Goal: Task Accomplishment & Management: Use online tool/utility

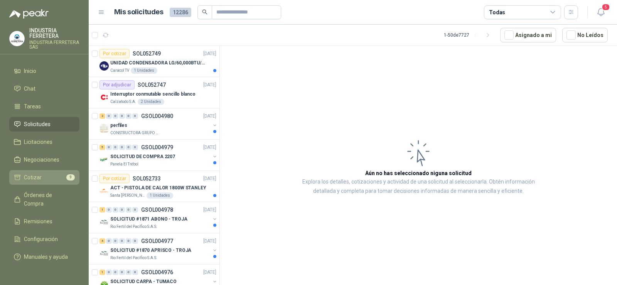
click at [40, 176] on span "Cotizar" at bounding box center [33, 177] width 18 height 8
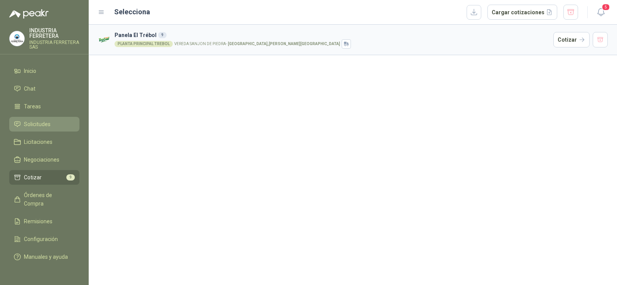
click at [41, 123] on span "Solicitudes" at bounding box center [37, 124] width 27 height 8
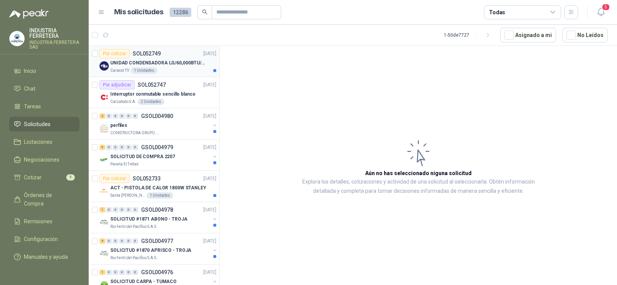
click at [179, 60] on p "UNIDAD CONDENSADORA LG/60,000BTU/220V/R410A: I" at bounding box center [158, 62] width 96 height 7
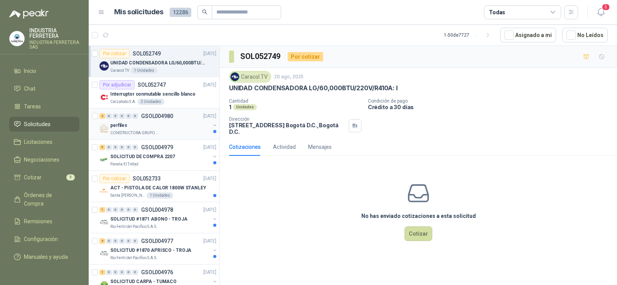
click at [141, 122] on div "perfiles" at bounding box center [160, 125] width 100 height 9
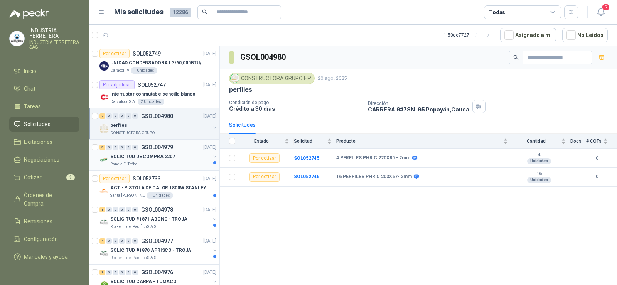
click at [160, 161] on div "SOLICITUD DE COMPRA 2207" at bounding box center [160, 156] width 100 height 9
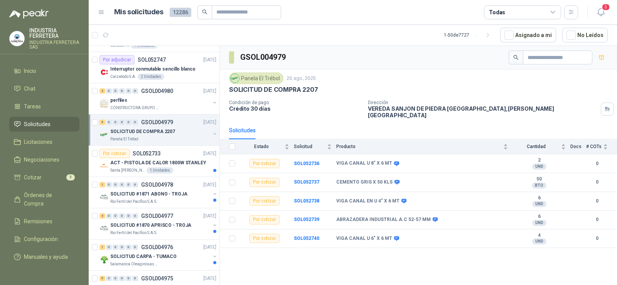
scroll to position [39, 0]
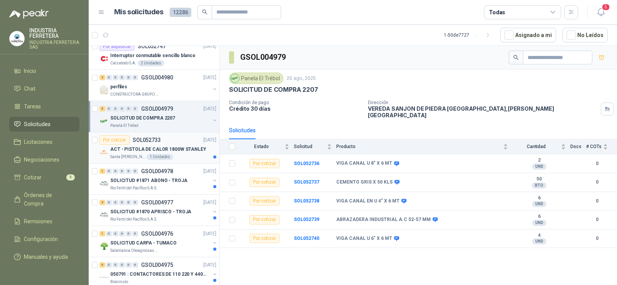
click at [147, 152] on p "ACT - PISTOLA DE CALOR 1800W STANLEY" at bounding box center [158, 149] width 96 height 7
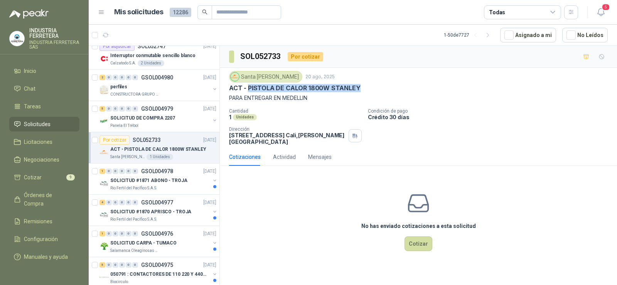
drag, startPoint x: 248, startPoint y: 87, endPoint x: 358, endPoint y: 89, distance: 110.0
click at [358, 89] on div "ACT - PISTOLA DE CALOR 1800W STANLEY" at bounding box center [418, 88] width 379 height 8
copy p "PISTOLA DE CALOR 1800W [PERSON_NAME]"
click at [586, 58] on icon "button" at bounding box center [586, 57] width 7 height 7
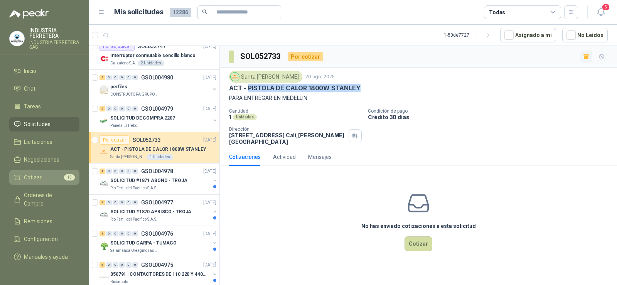
click at [39, 177] on span "Cotizar" at bounding box center [33, 177] width 18 height 8
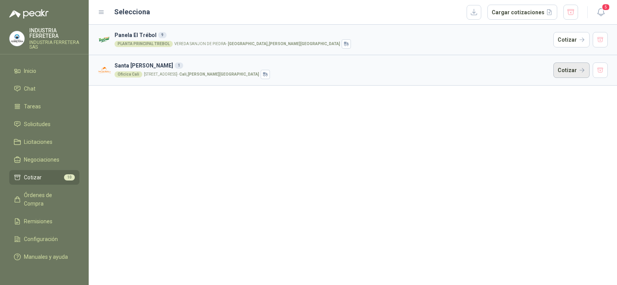
click at [567, 70] on button "Cotizar" at bounding box center [572, 70] width 36 height 15
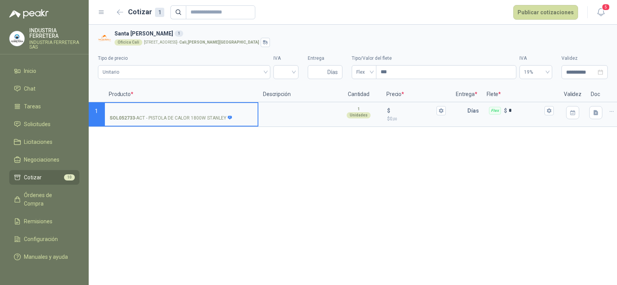
click at [228, 117] on icon at bounding box center [230, 118] width 4 height 4
click at [228, 114] on input "SOL052733 - ACT - PISTOLA DE CALOR 1800W [PERSON_NAME]" at bounding box center [182, 111] width 144 height 6
click at [190, 112] on input "SOL052733 - ACT - PISTOLA DE CALOR 1800W [PERSON_NAME]" at bounding box center [182, 111] width 144 height 6
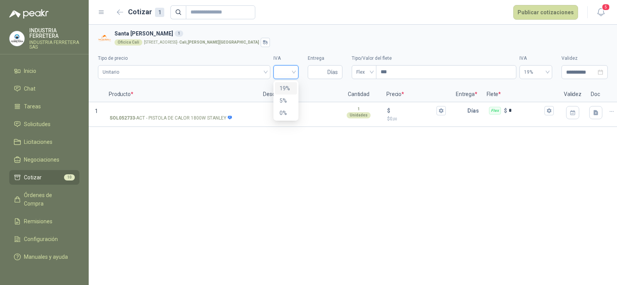
click at [291, 71] on input "search" at bounding box center [286, 72] width 16 height 12
click at [284, 89] on div "19%" at bounding box center [286, 88] width 13 height 8
click at [319, 75] on input "Entrega" at bounding box center [320, 72] width 14 height 13
type input "*"
drag, startPoint x: 320, startPoint y: 69, endPoint x: 290, endPoint y: 73, distance: 30.8
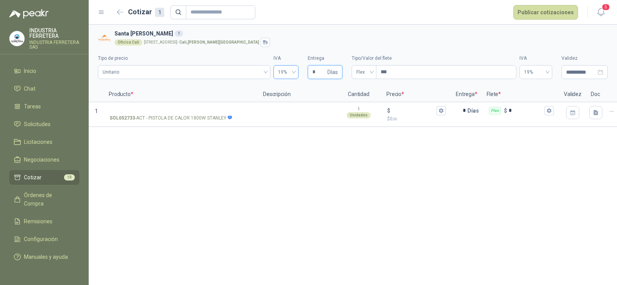
click at [290, 73] on div "**********" at bounding box center [353, 64] width 510 height 35
type input "*"
click at [296, 166] on div "**********" at bounding box center [353, 155] width 529 height 260
click at [360, 71] on span "Flex" at bounding box center [363, 72] width 15 height 12
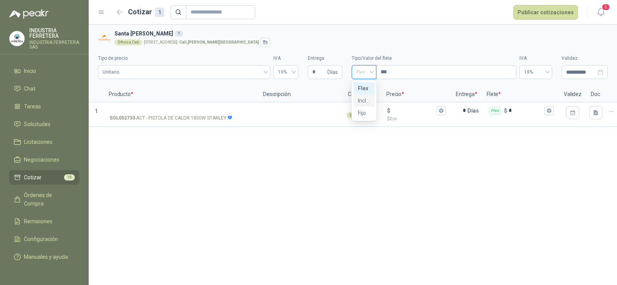
click at [362, 100] on div "Incluido" at bounding box center [364, 100] width 12 height 8
click at [332, 193] on div "**********" at bounding box center [353, 155] width 529 height 260
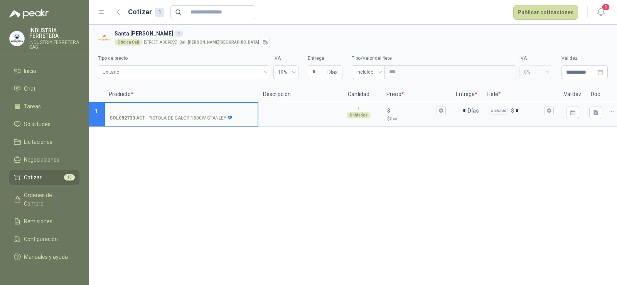
click at [188, 111] on input "SOL052733 - ACT - PISTOLA DE CALOR 1800W [PERSON_NAME]" at bounding box center [182, 111] width 144 height 6
click at [408, 110] on input "$ $ 0 ,00" at bounding box center [413, 111] width 43 height 6
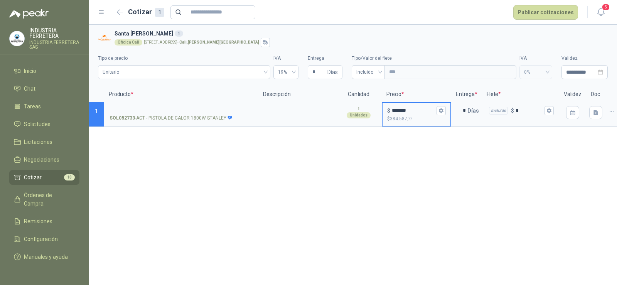
click at [404, 184] on div "**********" at bounding box center [353, 155] width 529 height 260
click at [438, 111] on button "$ ******* $ 384.587 ,77" at bounding box center [441, 110] width 9 height 9
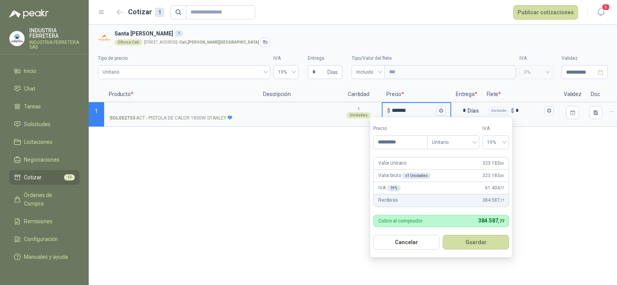
click at [355, 167] on div "**********" at bounding box center [353, 155] width 529 height 260
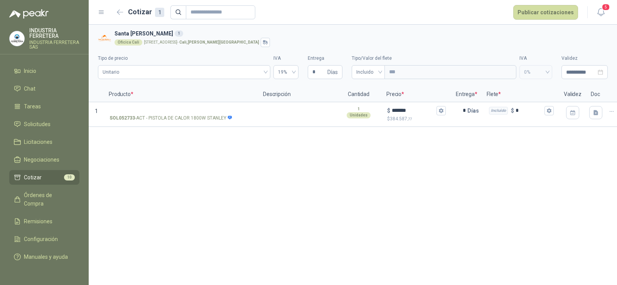
click at [367, 162] on div "**********" at bounding box center [353, 155] width 529 height 260
click at [406, 109] on input "*******" at bounding box center [413, 111] width 43 height 6
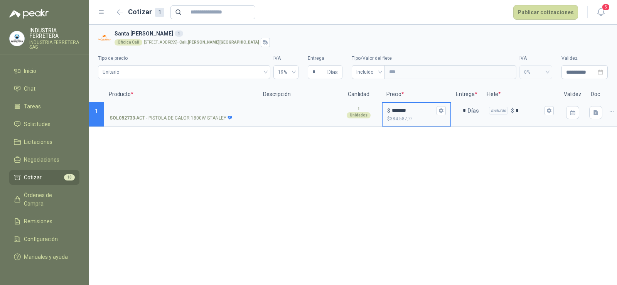
click at [406, 109] on input "*******" at bounding box center [413, 111] width 43 height 6
click at [400, 109] on input "*******" at bounding box center [413, 111] width 43 height 6
type input "*******"
click at [430, 177] on div "**********" at bounding box center [353, 155] width 529 height 260
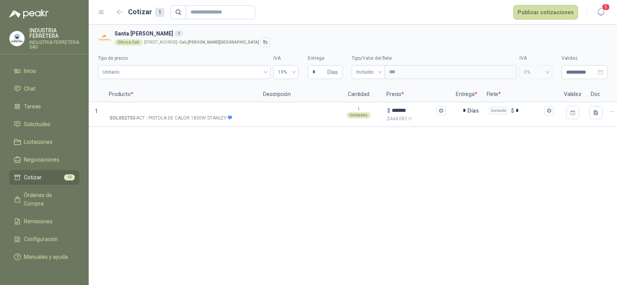
click at [426, 180] on div "**********" at bounding box center [353, 155] width 529 height 260
click at [554, 8] on button "Publicar cotizaciones" at bounding box center [546, 12] width 65 height 15
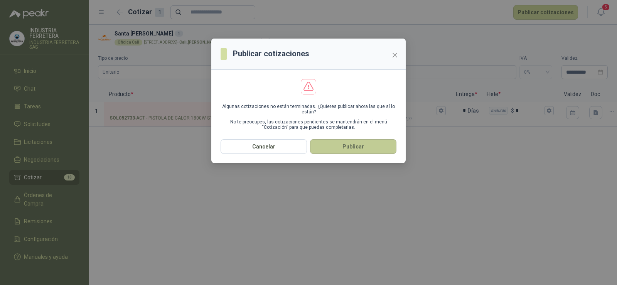
click at [373, 149] on button "Publicar" at bounding box center [353, 146] width 86 height 15
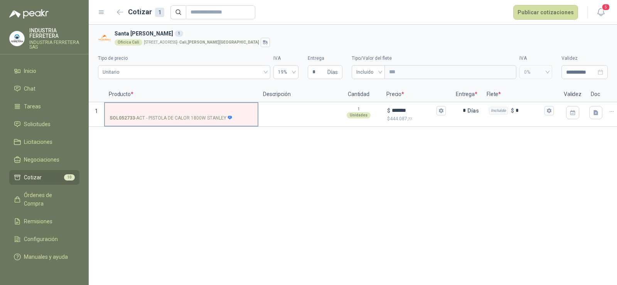
click at [204, 108] on input "SOL052733 - ACT - PISTOLA DE CALOR 1800W [PERSON_NAME]" at bounding box center [182, 111] width 144 height 6
drag, startPoint x: 149, startPoint y: 118, endPoint x: 226, endPoint y: 121, distance: 77.6
click at [226, 121] on p "SOL052733 - ACT - PISTOLA DE CALOR 1800W [PERSON_NAME]" at bounding box center [171, 118] width 123 height 7
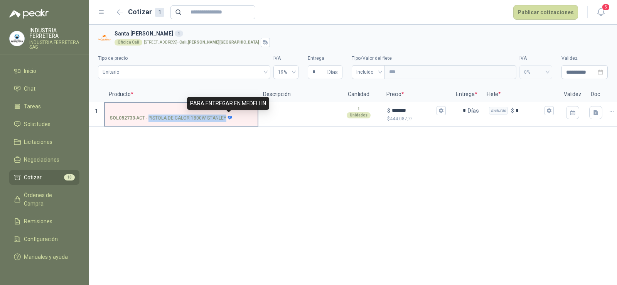
copy div "PISTOLA DE CALOR 1800W [PERSON_NAME]"
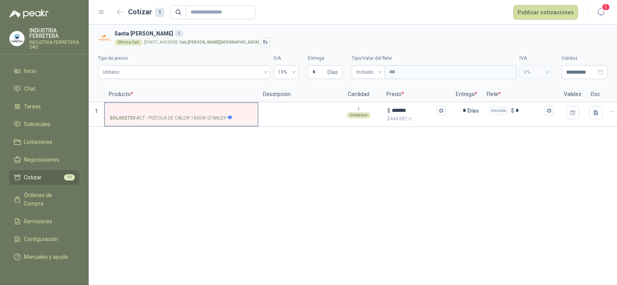
click at [191, 106] on label "SOL052733 - ACT - PISTOLA DE CALOR 1800W [PERSON_NAME]" at bounding box center [181, 114] width 153 height 22
click at [191, 108] on input "SOL052733 - ACT - PISTOLA DE CALOR 1800W [PERSON_NAME]" at bounding box center [182, 111] width 144 height 6
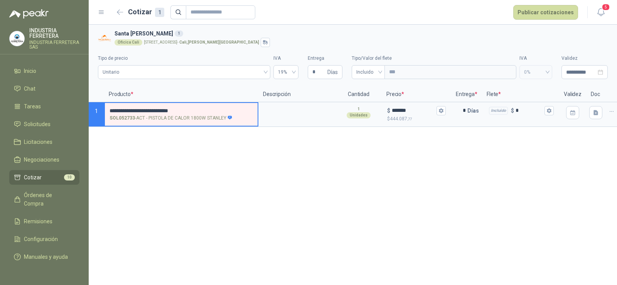
click at [201, 150] on div "**********" at bounding box center [353, 155] width 529 height 260
click at [229, 119] on icon at bounding box center [230, 118] width 4 height 4
click at [229, 114] on input "**********" at bounding box center [182, 111] width 144 height 6
click at [228, 149] on div "**********" at bounding box center [353, 155] width 529 height 260
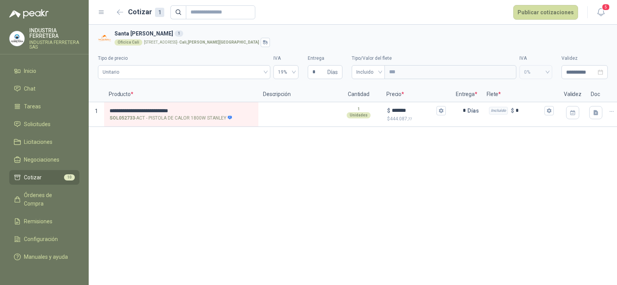
click at [395, 164] on div "**********" at bounding box center [353, 155] width 529 height 260
click at [560, 12] on button "Publicar cotizaciones" at bounding box center [546, 12] width 65 height 15
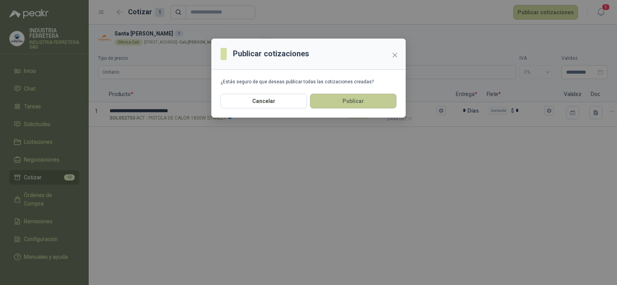
click at [334, 101] on button "Publicar" at bounding box center [353, 101] width 86 height 15
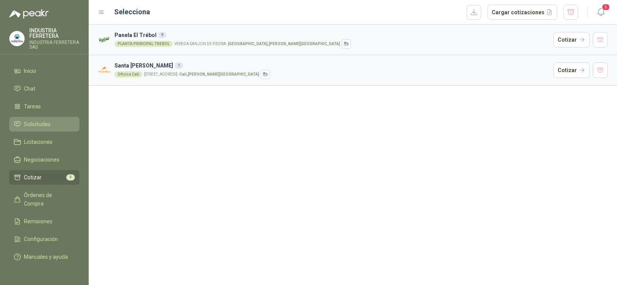
click at [46, 120] on link "Solicitudes" at bounding box center [44, 124] width 70 height 15
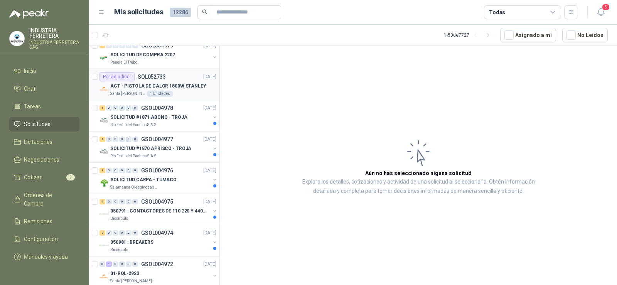
scroll to position [116, 0]
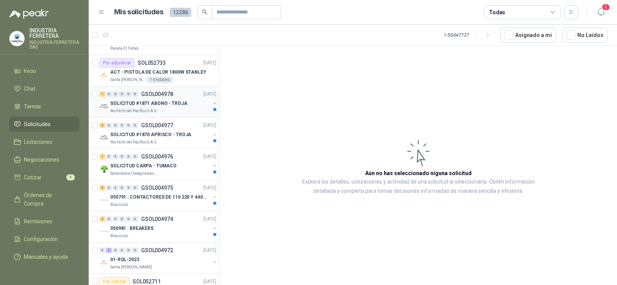
click at [144, 107] on p "SOLICITUD #1871 ABONO - TROJA" at bounding box center [148, 103] width 77 height 7
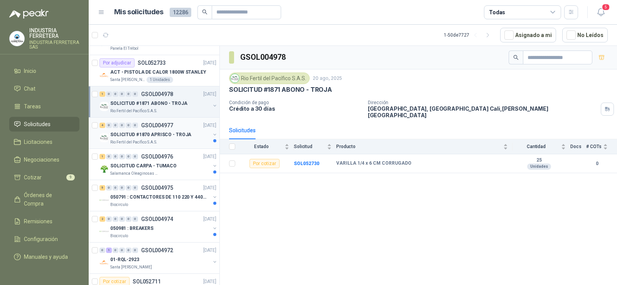
click at [150, 135] on p "SOLICITUD #1870 APRISCO - TROJA" at bounding box center [150, 134] width 81 height 7
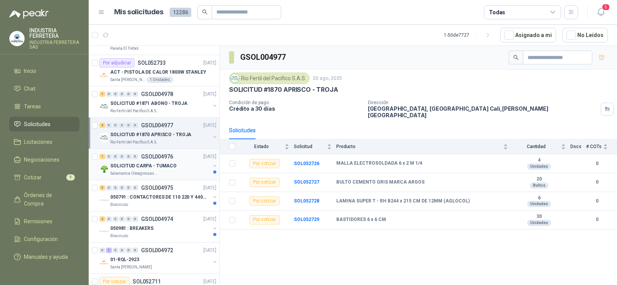
click at [143, 167] on p "SOLICITUD CARPA - TUMACO" at bounding box center [143, 165] width 66 height 7
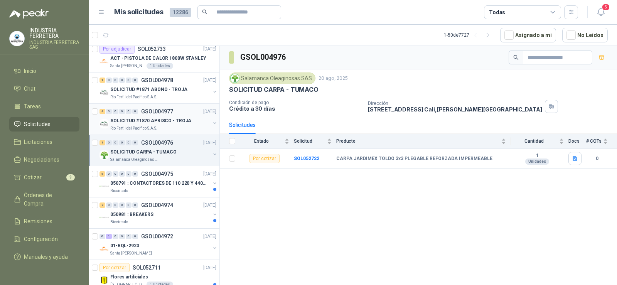
scroll to position [154, 0]
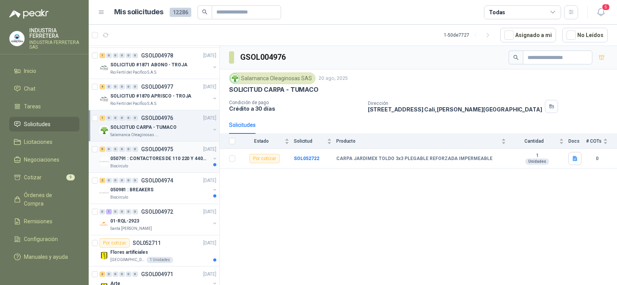
click at [134, 160] on p "050791 : CONTACTORES DE 110 220 Y 440 V" at bounding box center [158, 158] width 96 height 7
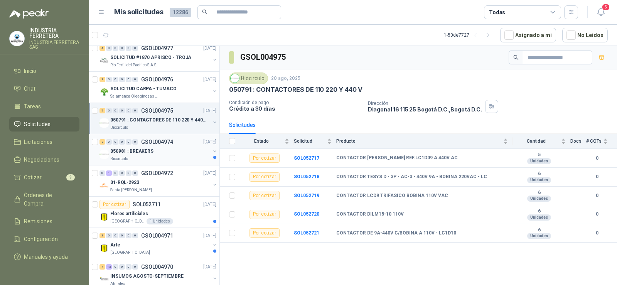
scroll to position [231, 0]
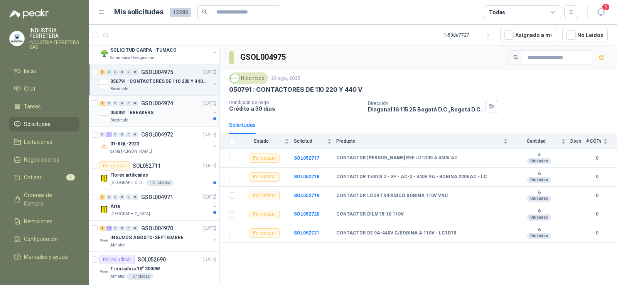
click at [147, 113] on p "050981 : BREAKERS" at bounding box center [131, 112] width 43 height 7
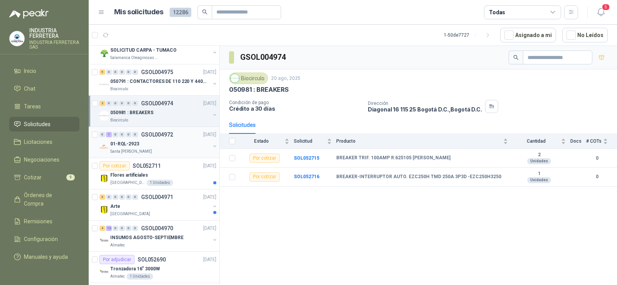
click at [138, 143] on p "01-RQL-2923" at bounding box center [124, 143] width 29 height 7
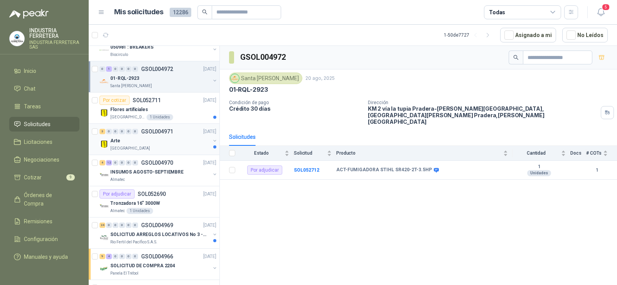
scroll to position [309, 0]
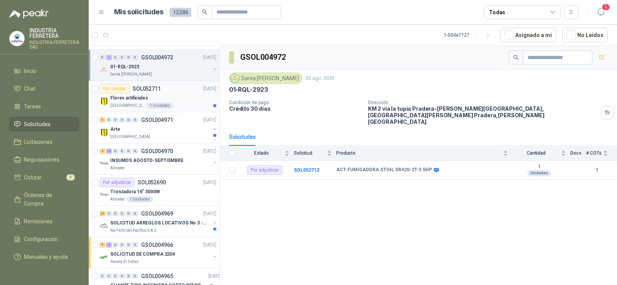
click at [159, 101] on div "Flores artificiales" at bounding box center [163, 97] width 106 height 9
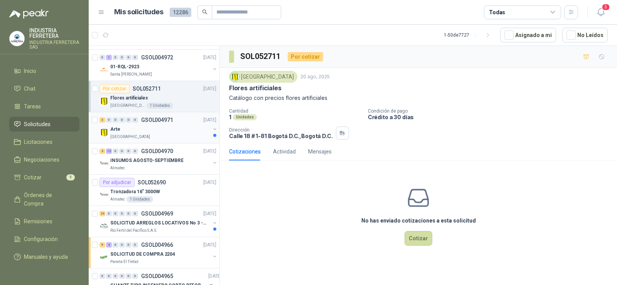
click at [149, 124] on div "3 0 0 0 0 0 GSOL004971 [DATE]" at bounding box center [159, 119] width 118 height 9
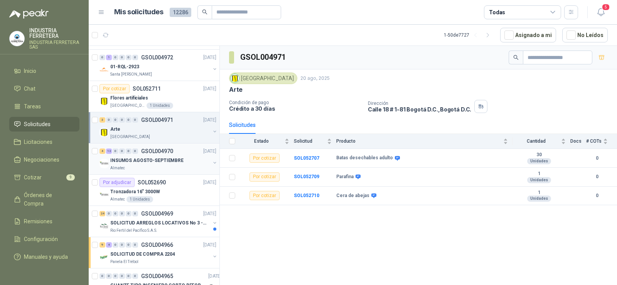
click at [146, 163] on p "INSUMOS AGOSTO-SEPTIEMBRE" at bounding box center [146, 160] width 73 height 7
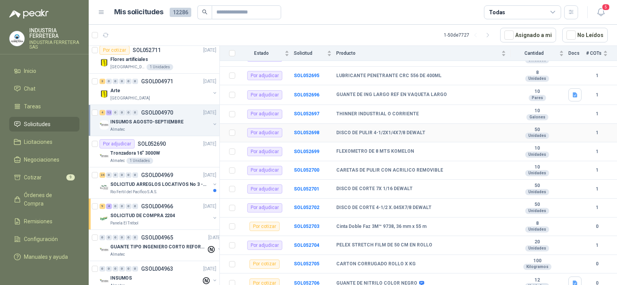
scroll to position [165, 0]
click at [155, 151] on p "Tronzadora 16” 3000W" at bounding box center [135, 153] width 50 height 7
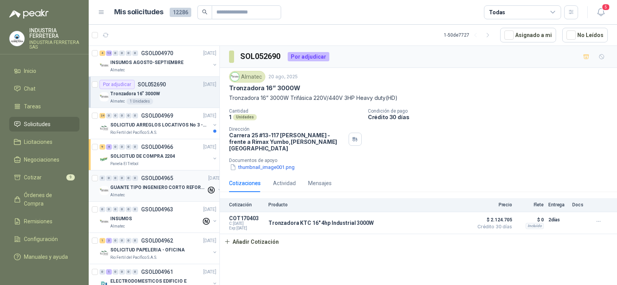
scroll to position [424, 0]
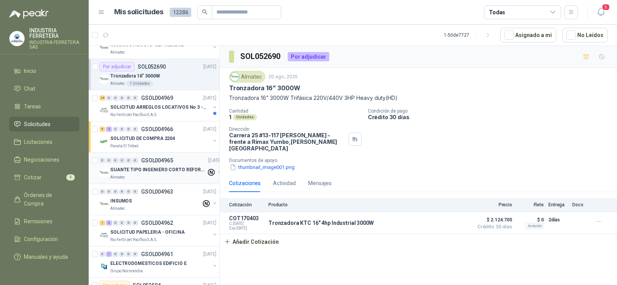
click at [152, 173] on p "GUANTE TIPO INGENIERO CORTO REFORZADO" at bounding box center [158, 169] width 96 height 7
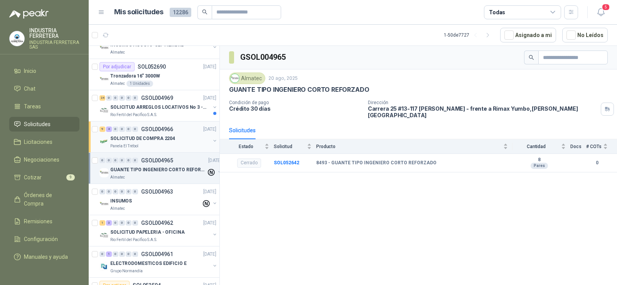
click at [152, 146] on div "Panela El Trébol" at bounding box center [160, 146] width 100 height 6
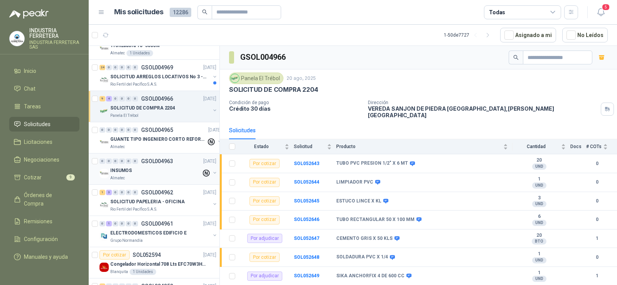
scroll to position [463, 0]
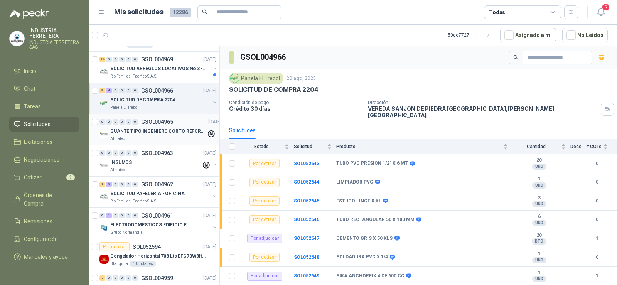
click at [142, 130] on p "GUANTE TIPO INGENIERO CORTO REFORZADO" at bounding box center [158, 131] width 96 height 7
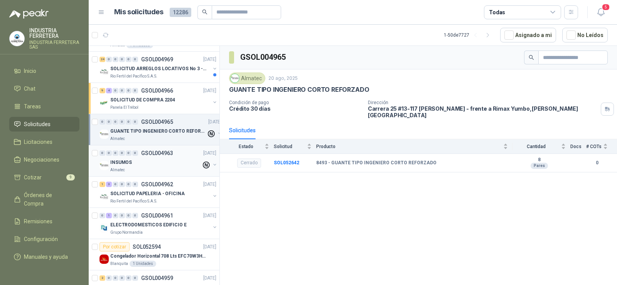
click at [135, 163] on div "INSUMOS" at bounding box center [155, 162] width 91 height 9
click at [137, 199] on p "Rio Fertil del Pacífico S.A.S." at bounding box center [133, 201] width 47 height 6
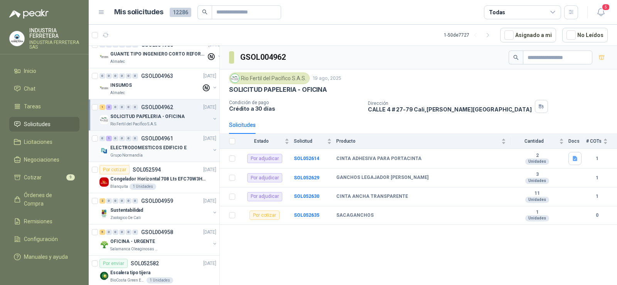
scroll to position [579, 0]
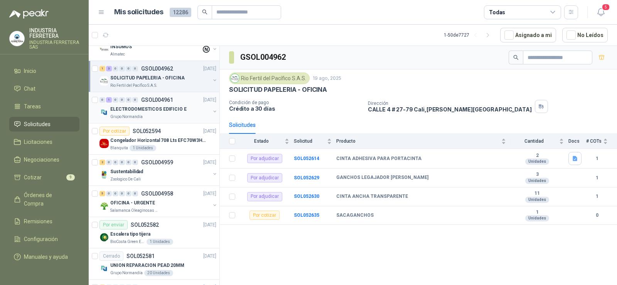
click at [137, 108] on p "ELECTRODOMESTICOS EDIFICIO E" at bounding box center [148, 109] width 76 height 7
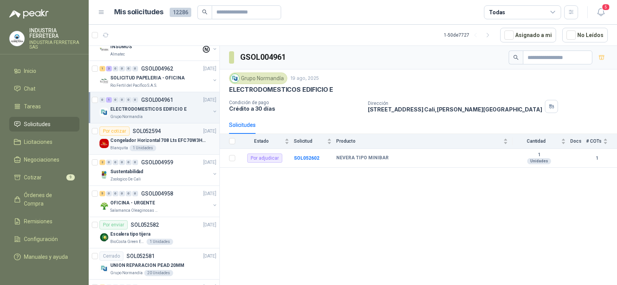
scroll to position [617, 0]
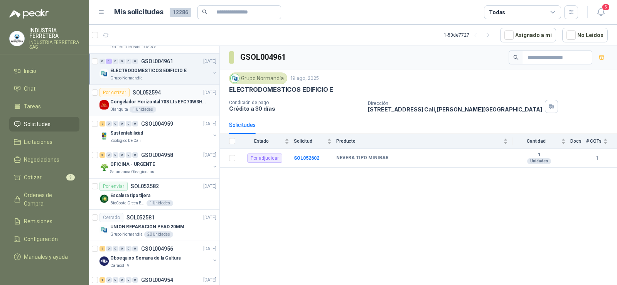
click at [162, 106] on div "Congelador Horizontal 708 Lts EFC70W3HTW Blanco Modelo EFC70W3HTW Código 501967" at bounding box center [163, 101] width 106 height 9
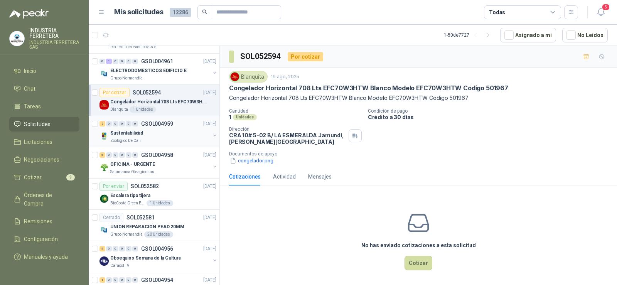
click at [163, 134] on div "Sustentabilidad" at bounding box center [160, 132] width 100 height 9
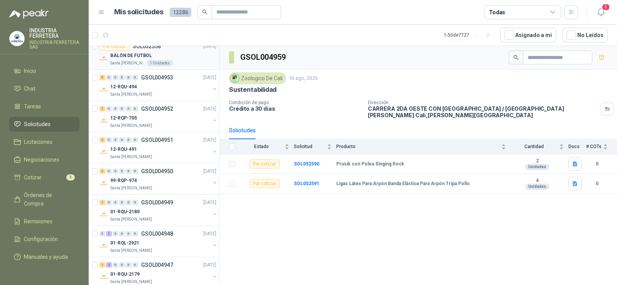
scroll to position [926, 0]
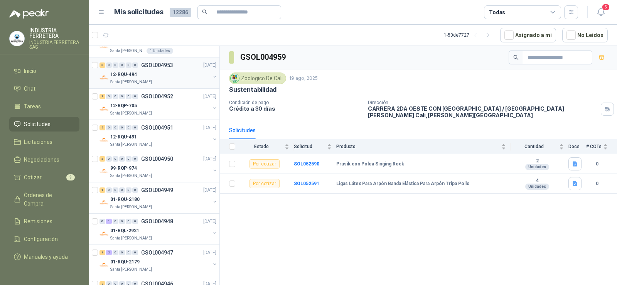
click at [153, 75] on div "12-RQU-494" at bounding box center [160, 74] width 100 height 9
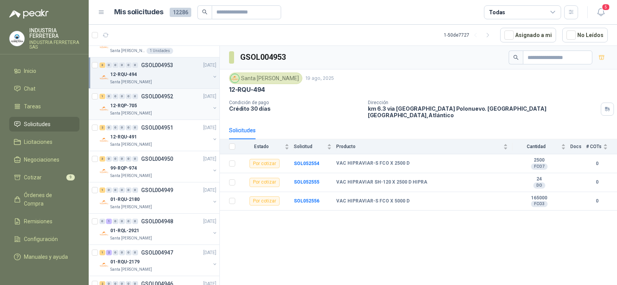
click at [150, 115] on div "Santa [PERSON_NAME]" at bounding box center [160, 113] width 100 height 6
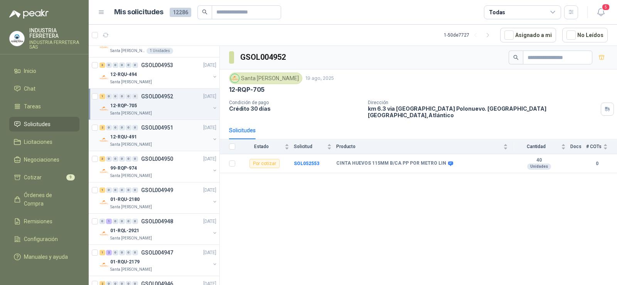
click at [152, 135] on div "12-RQU-491" at bounding box center [160, 136] width 100 height 9
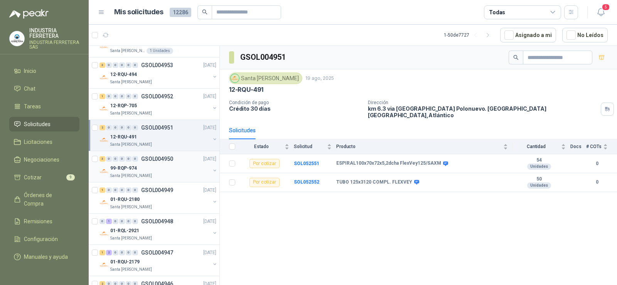
click at [150, 162] on div "3 0 0 0 0 0 GSOL004950 [DATE]" at bounding box center [159, 158] width 118 height 9
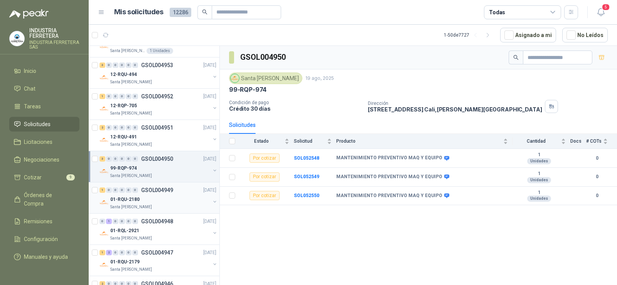
click at [159, 194] on div "1 0 0 0 0 0 GSOL004949 [DATE]" at bounding box center [159, 190] width 118 height 9
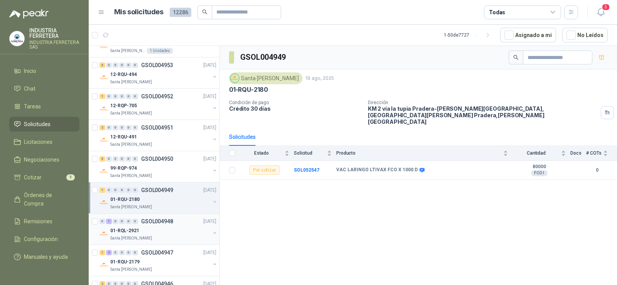
click at [152, 229] on div "01-RQL-2921" at bounding box center [160, 230] width 100 height 9
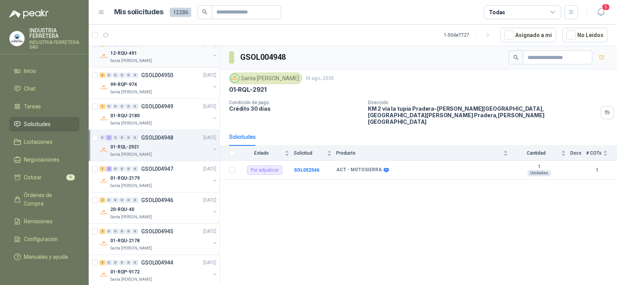
scroll to position [1042, 0]
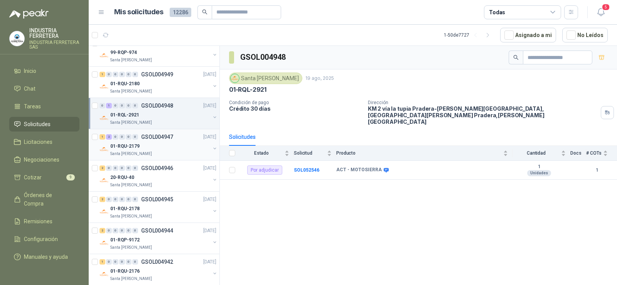
click at [152, 159] on div "1 2 0 0 0 0 GSOL004947 [DATE] 01-RQU-2179 [GEOGRAPHIC_DATA][PERSON_NAME]" at bounding box center [154, 144] width 131 height 31
click at [143, 145] on div "01-RQU-2179" at bounding box center [160, 146] width 100 height 9
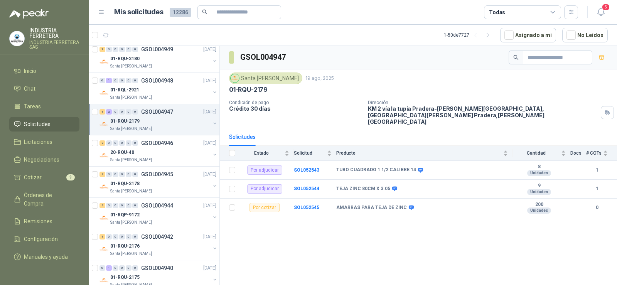
scroll to position [1080, 0]
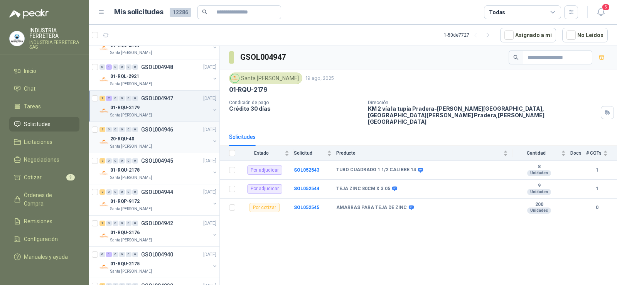
click at [143, 137] on div "20-RQU-40" at bounding box center [160, 138] width 100 height 9
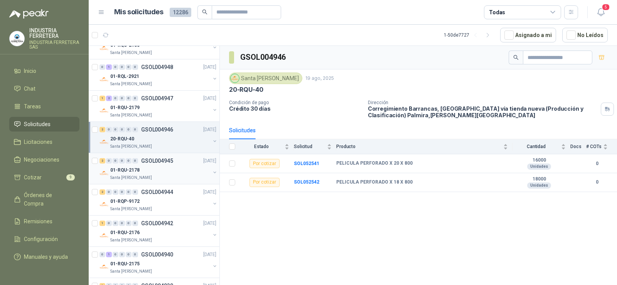
click at [149, 167] on div "01-RQU-2178" at bounding box center [160, 170] width 100 height 9
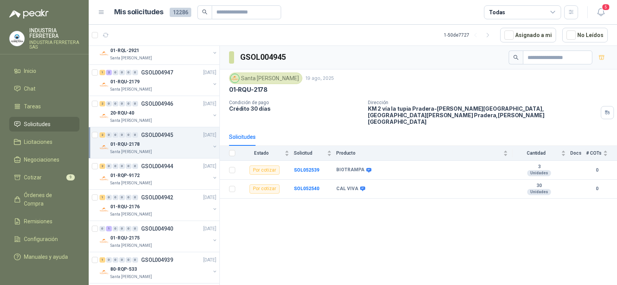
scroll to position [1119, 0]
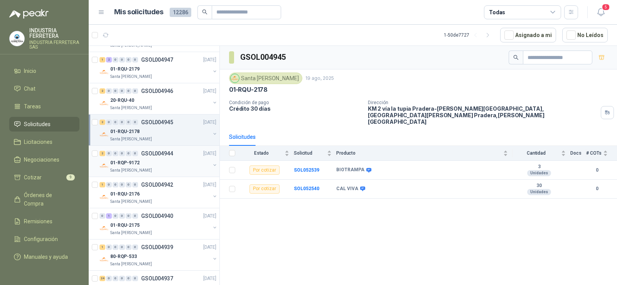
click at [149, 164] on div "01-RQP-9172" at bounding box center [160, 162] width 100 height 9
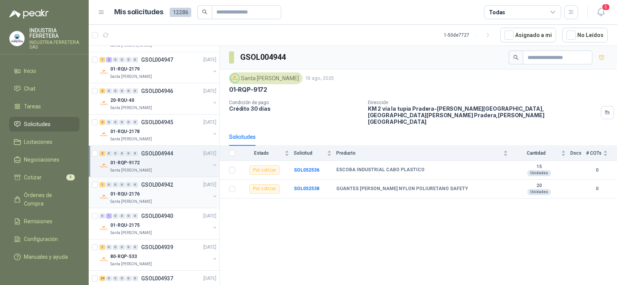
click at [148, 189] on div "1 0 0 0 0 0 GSOL004942 [DATE]" at bounding box center [159, 184] width 118 height 9
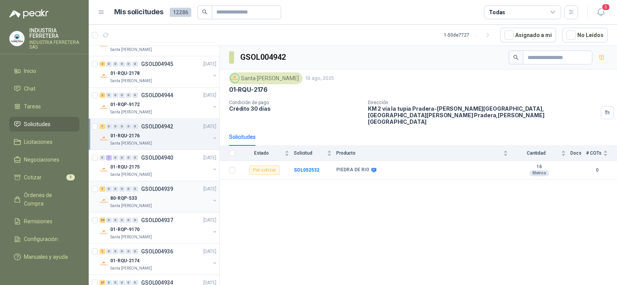
scroll to position [1196, 0]
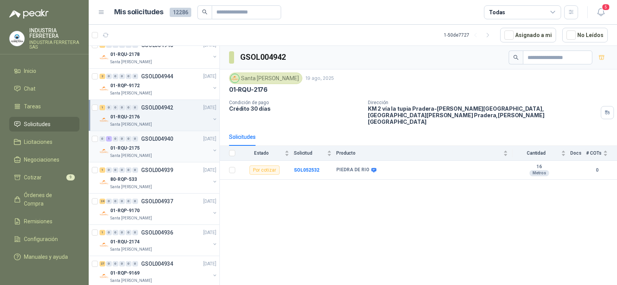
click at [137, 147] on p "01-RQU-2175" at bounding box center [124, 148] width 29 height 7
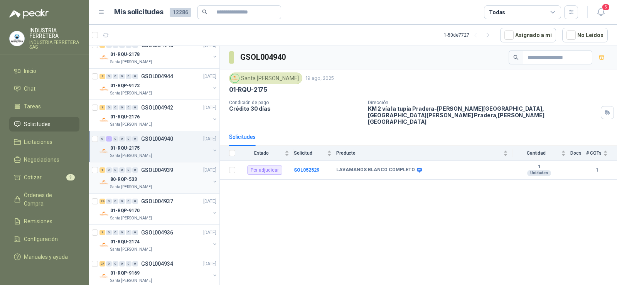
click at [150, 176] on div "80-RQP-533" at bounding box center [160, 179] width 100 height 9
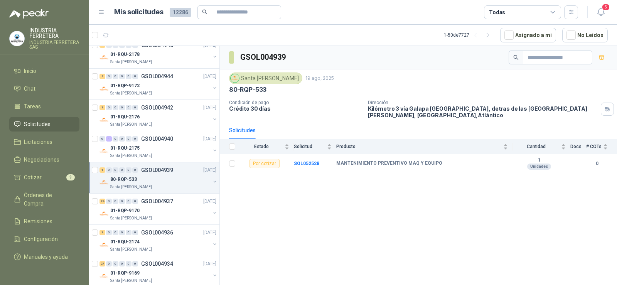
scroll to position [1235, 0]
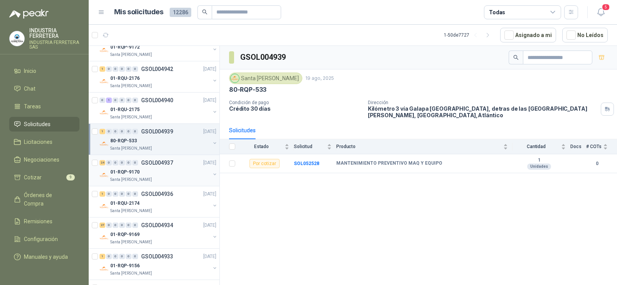
click at [157, 170] on div "01-RQP-9170" at bounding box center [160, 171] width 100 height 9
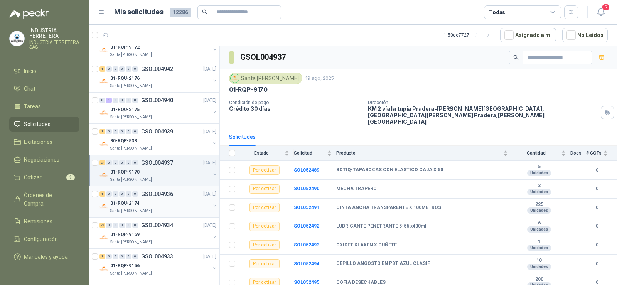
click at [144, 197] on p "GSOL004936" at bounding box center [157, 193] width 32 height 5
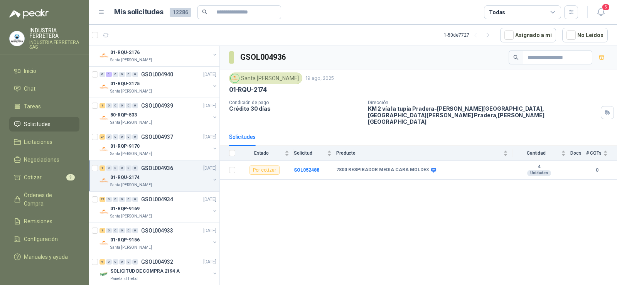
scroll to position [1273, 0]
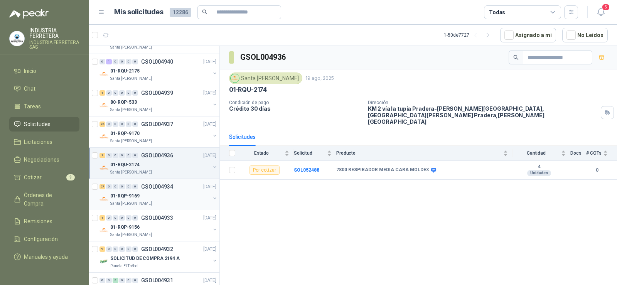
click at [149, 194] on div "01-RQP-9169" at bounding box center [160, 195] width 100 height 9
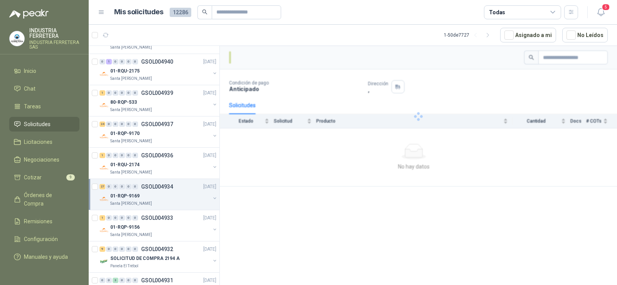
scroll to position [1312, 0]
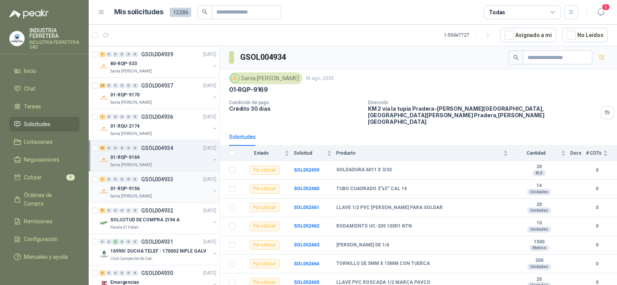
click at [149, 188] on div "01-RQP-9156" at bounding box center [160, 188] width 100 height 9
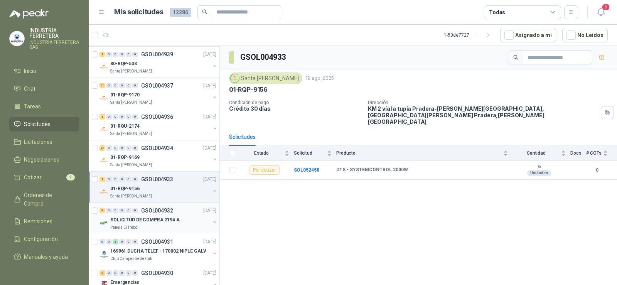
click at [134, 221] on p "SOLICITUD DE COMPRA 2194 A" at bounding box center [144, 219] width 69 height 7
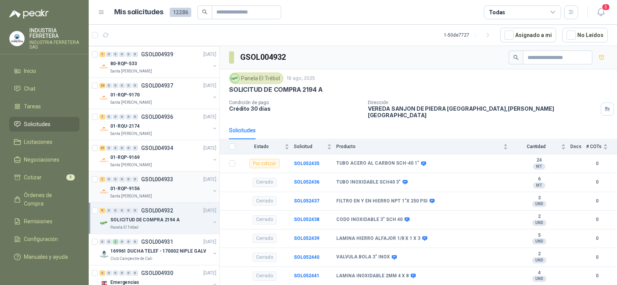
scroll to position [1338, 0]
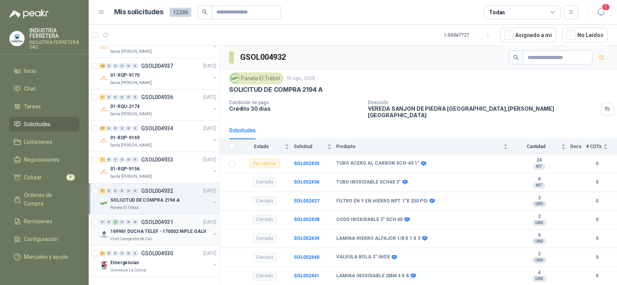
click at [139, 228] on p "169961 DUCHA TELEF - 170002 NIPLE GALV" at bounding box center [158, 231] width 96 height 7
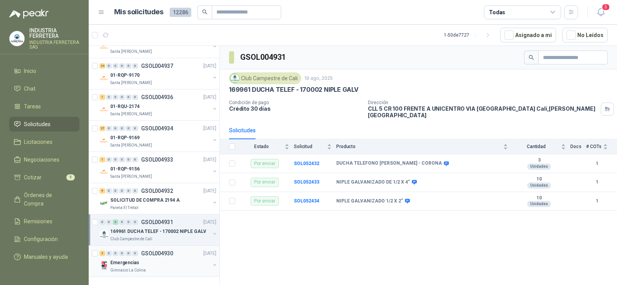
click at [147, 251] on div "3 0 0 0 0 0 GSOL004930 [DATE]" at bounding box center [159, 253] width 118 height 9
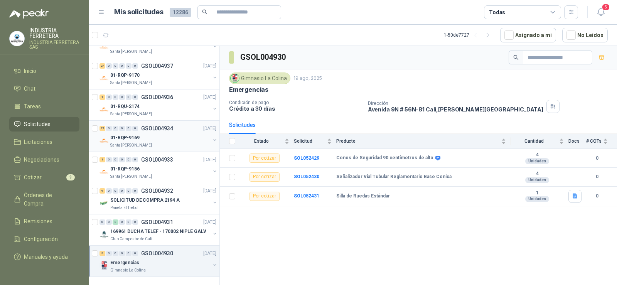
click at [159, 127] on div "27 0 0 0 0 0 GSOL004934 [DATE]" at bounding box center [159, 128] width 118 height 9
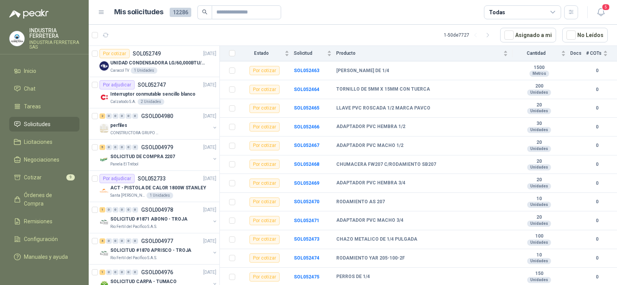
click at [41, 128] on span "Solicitudes" at bounding box center [37, 124] width 27 height 8
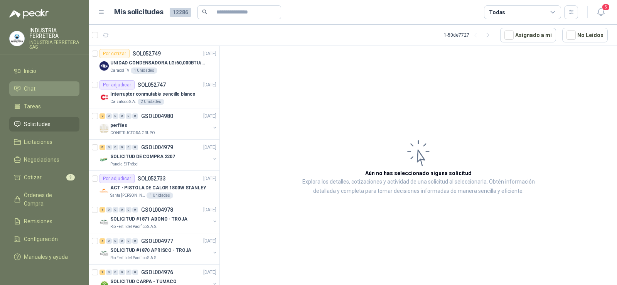
click at [39, 91] on li "Chat" at bounding box center [44, 88] width 61 height 8
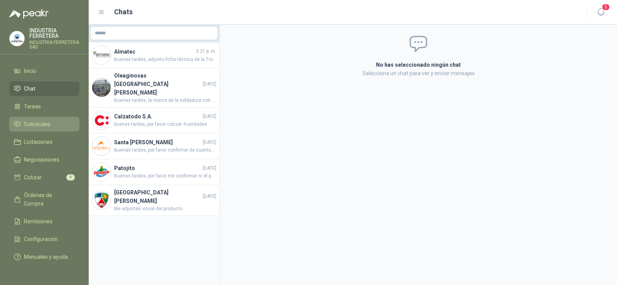
click at [41, 124] on span "Solicitudes" at bounding box center [37, 124] width 27 height 8
